Goal: Information Seeking & Learning: Find specific fact

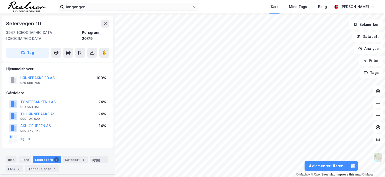
scroll to position [102, 0]
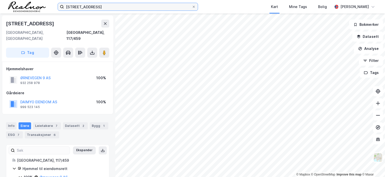
click at [126, 7] on input "[STREET_ADDRESS]" at bounding box center [128, 7] width 128 height 8
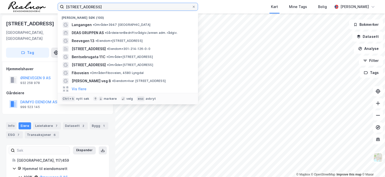
drag, startPoint x: 124, startPoint y: 7, endPoint x: 42, endPoint y: 7, distance: 82.6
click at [42, 7] on div "[STREET_ADDRESS] • Område • 3947 Langangen DEAS GRUPPEN AS • Gårdeiere • Bedrif…" at bounding box center [192, 7] width 385 height 14
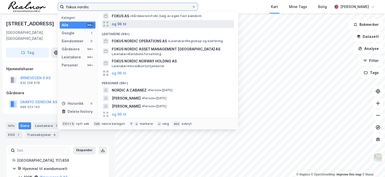
scroll to position [42, 0]
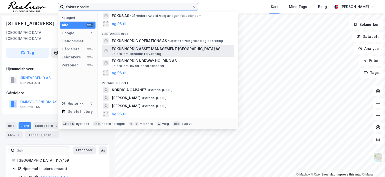
type input "fokus nordic"
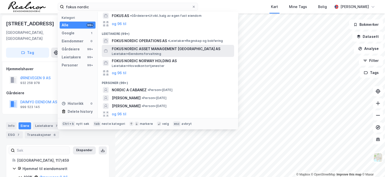
click at [145, 48] on span "FOKUS NORDIC ASSET MANAGEMENT [GEOGRAPHIC_DATA] AS" at bounding box center [172, 49] width 120 height 6
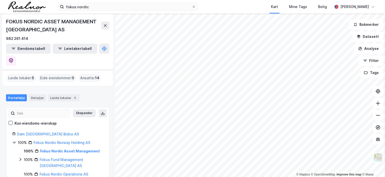
scroll to position [2, 0]
